Goal: Task Accomplishment & Management: Manage account settings

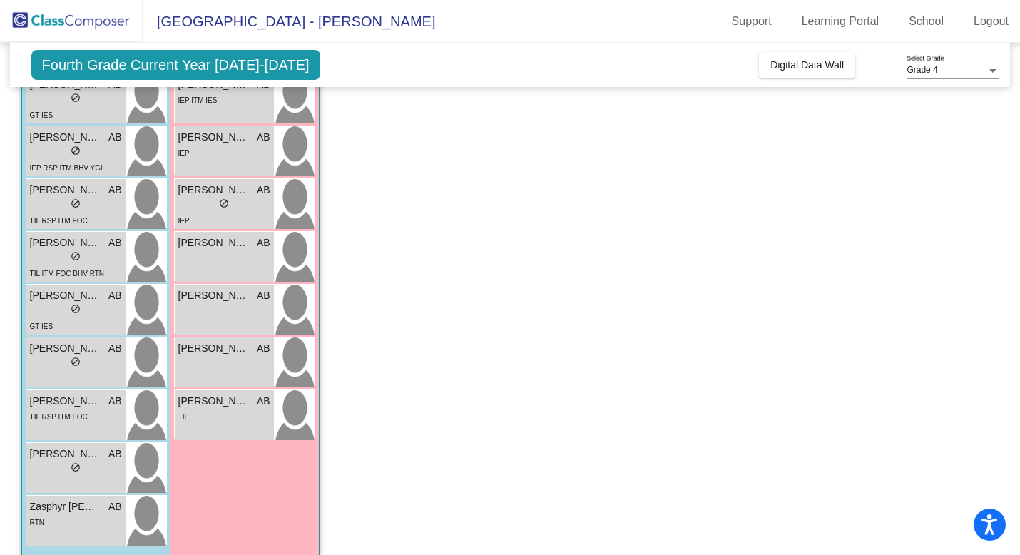
scroll to position [330, 0]
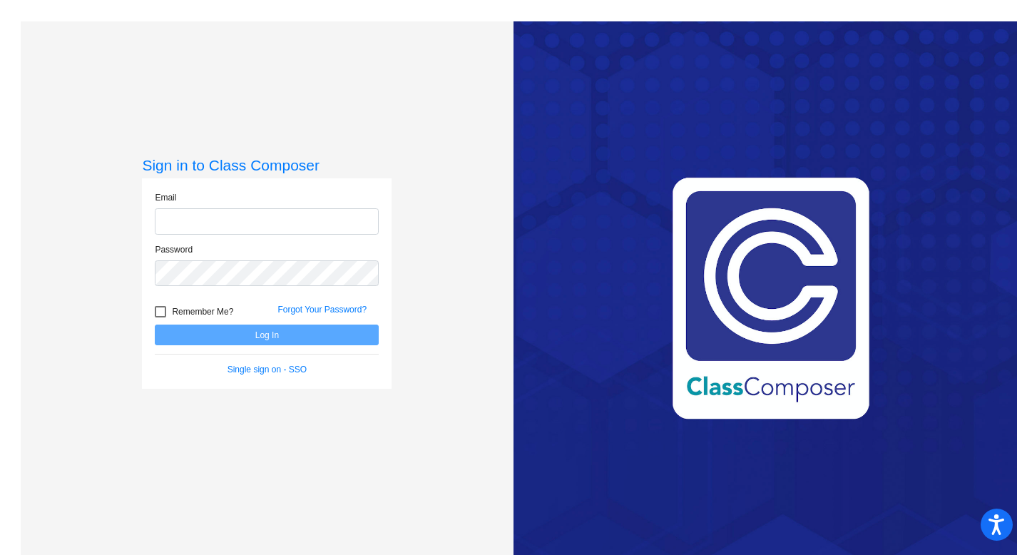
type input "[EMAIL_ADDRESS][DOMAIN_NAME]"
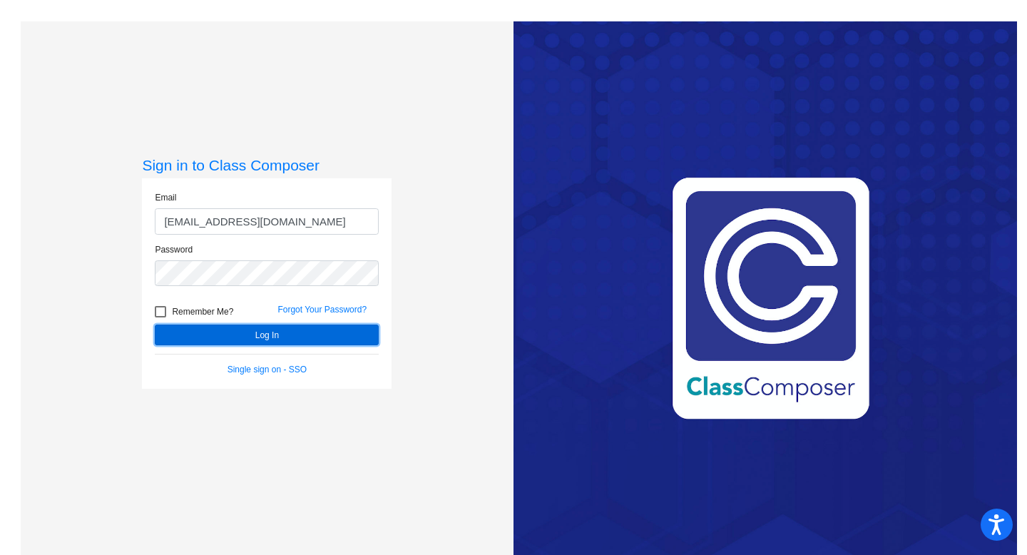
click at [253, 342] on button "Log In" at bounding box center [267, 335] width 224 height 21
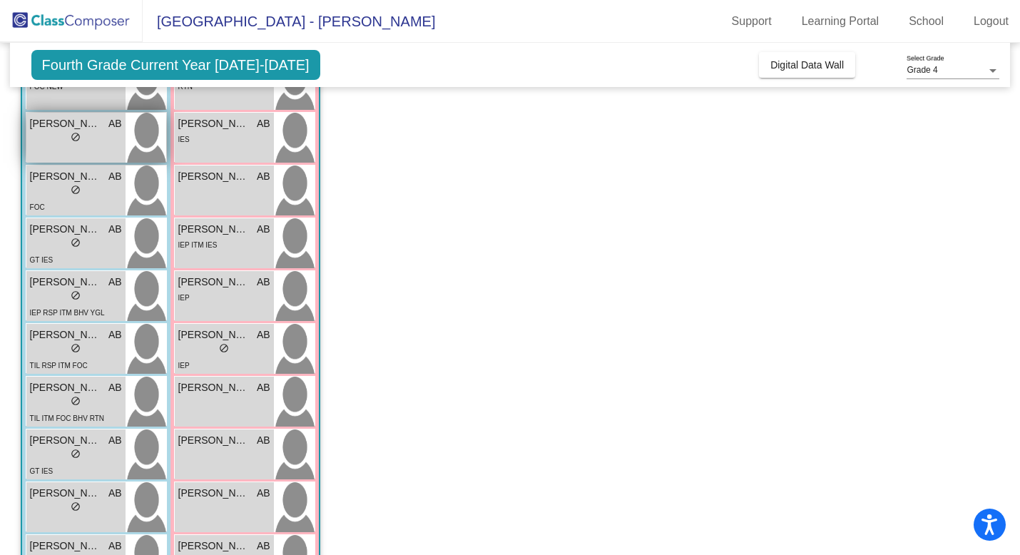
scroll to position [330, 0]
